Goal: Information Seeking & Learning: Learn about a topic

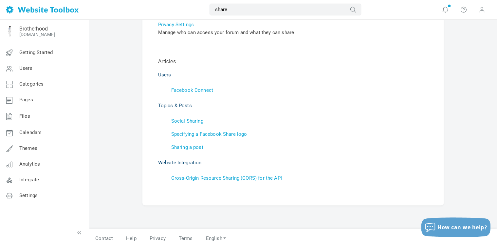
scroll to position [44, 0]
click at [190, 119] on link "Social Sharing" at bounding box center [187, 120] width 32 height 6
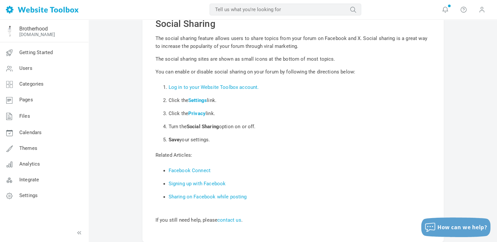
scroll to position [40, 0]
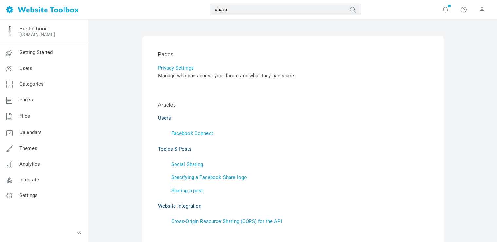
scroll to position [44, 0]
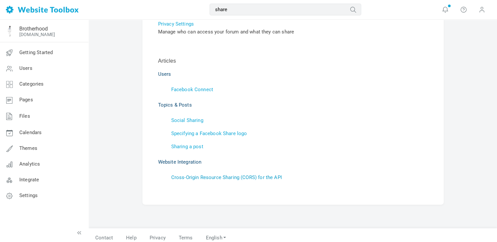
click at [209, 177] on link "Cross-Origin Resource Sharing (CORS) for the API" at bounding box center [226, 177] width 111 height 6
